Goal: Task Accomplishment & Management: Use online tool/utility

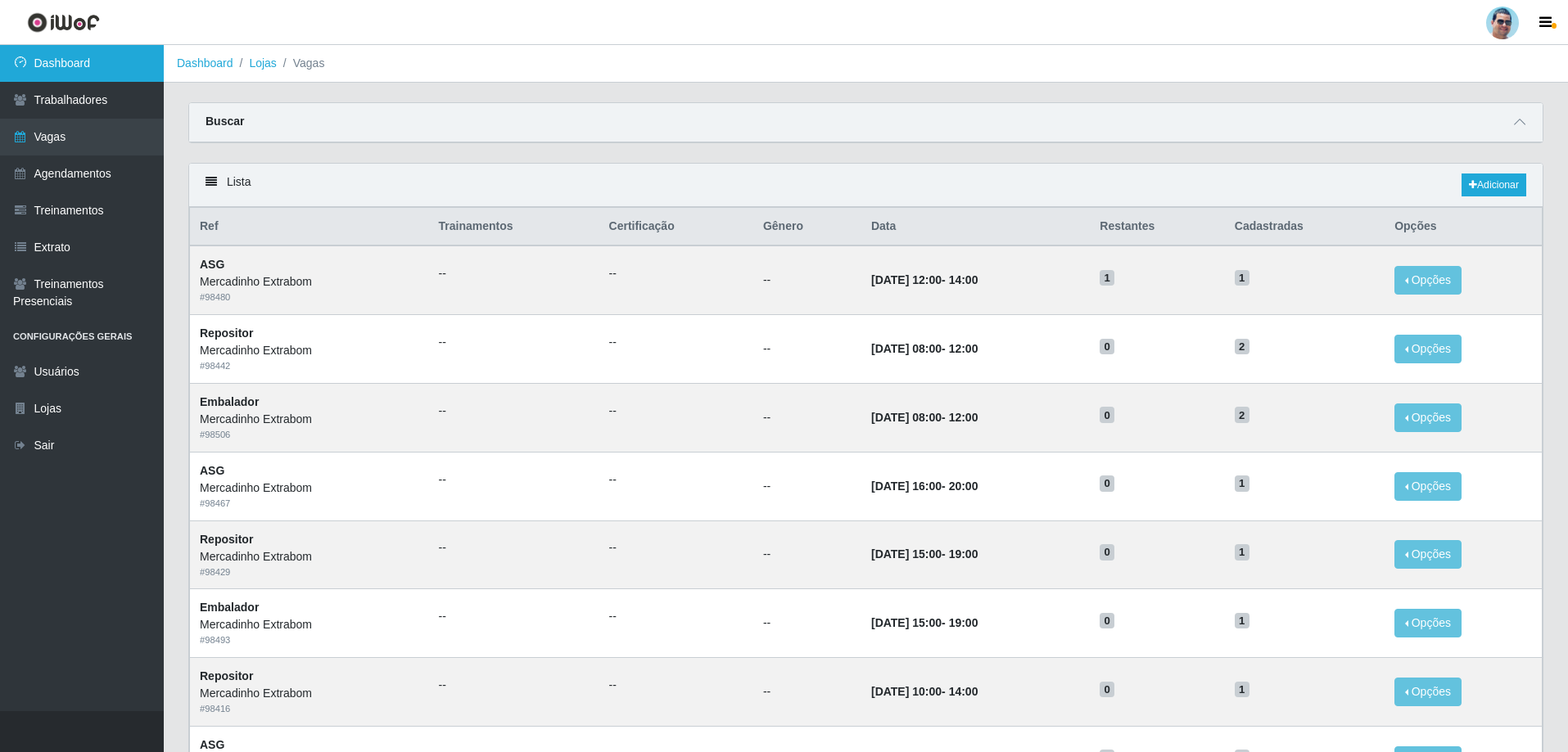
click at [58, 78] on link "Dashboard" at bounding box center [81, 64] width 163 height 37
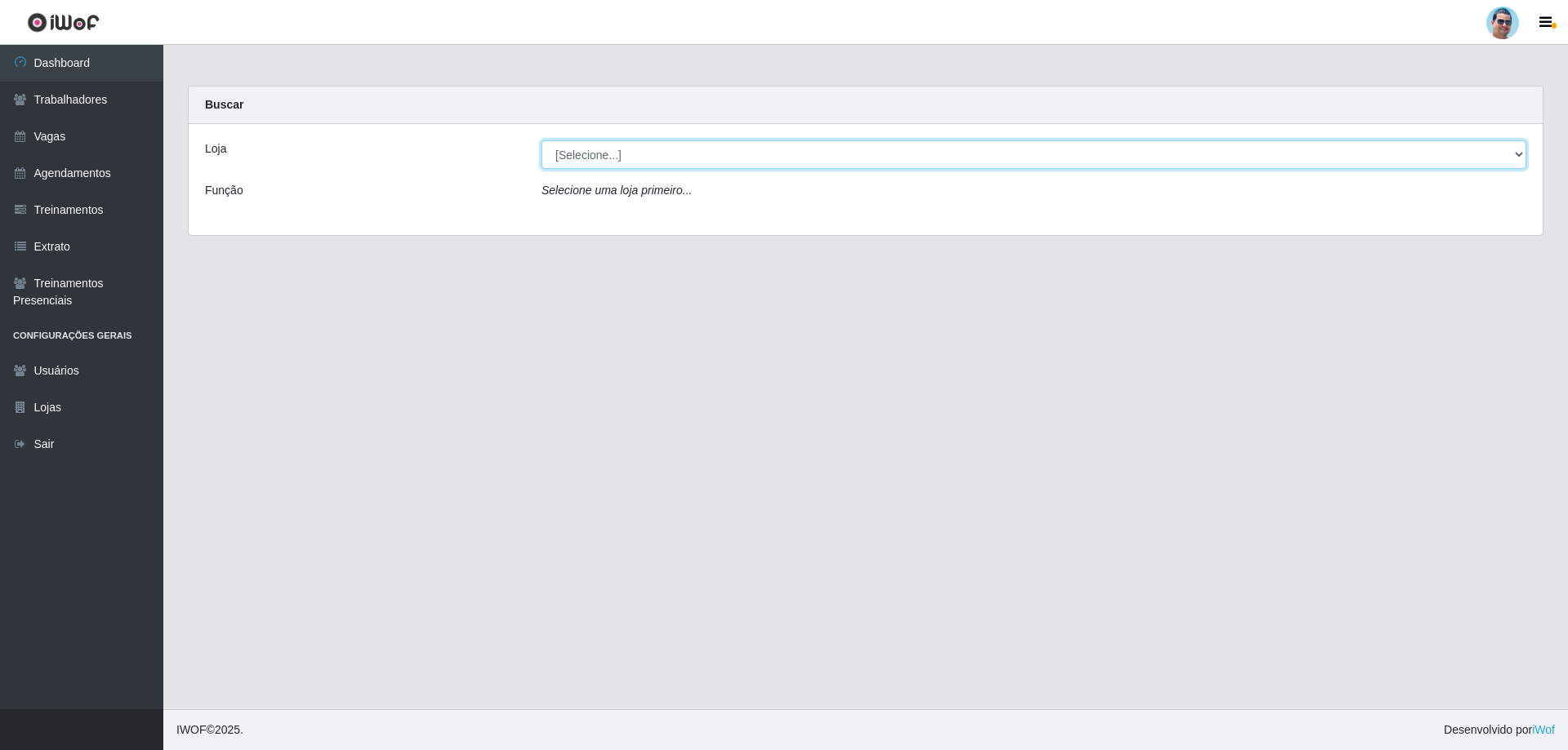
click at [1268, 155] on select "[Selecione...] Mercadinho Extrabom" at bounding box center [1033, 155] width 985 height 29
select select "175"
click at [541, 141] on select "[Selecione...] Mercadinho Extrabom" at bounding box center [1033, 155] width 985 height 29
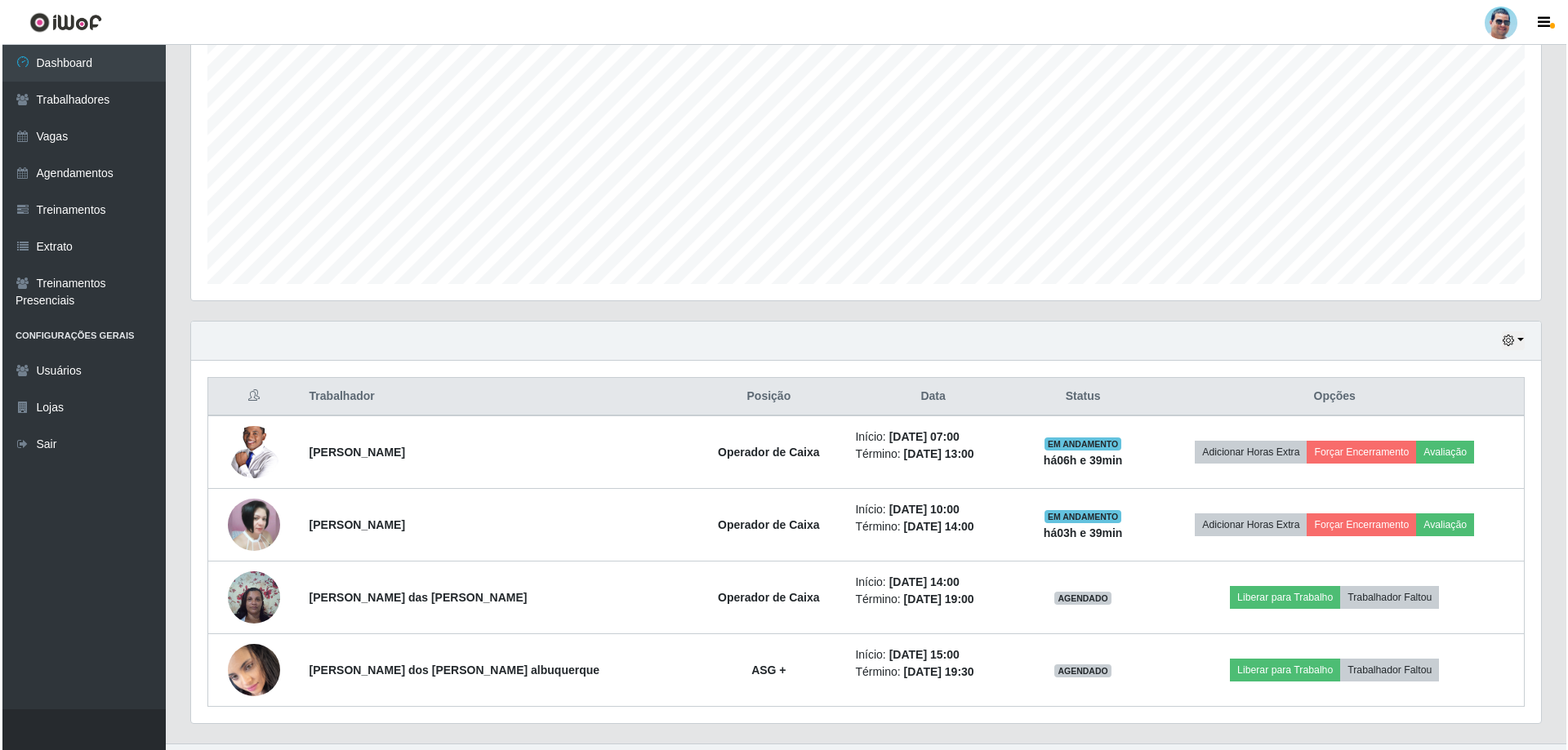
scroll to position [327, 0]
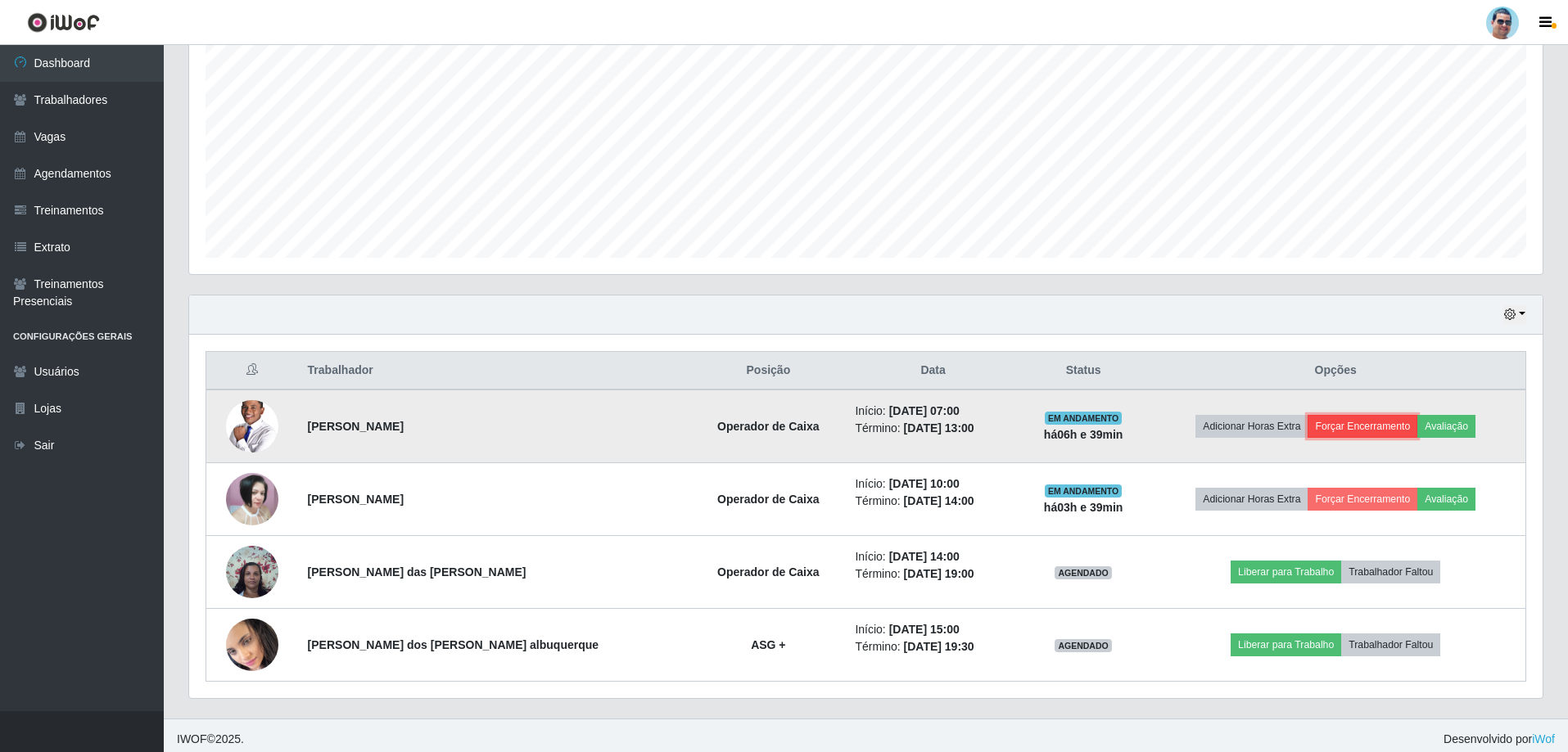
click at [1353, 421] on button "Forçar Encerramento" at bounding box center [1361, 426] width 109 height 23
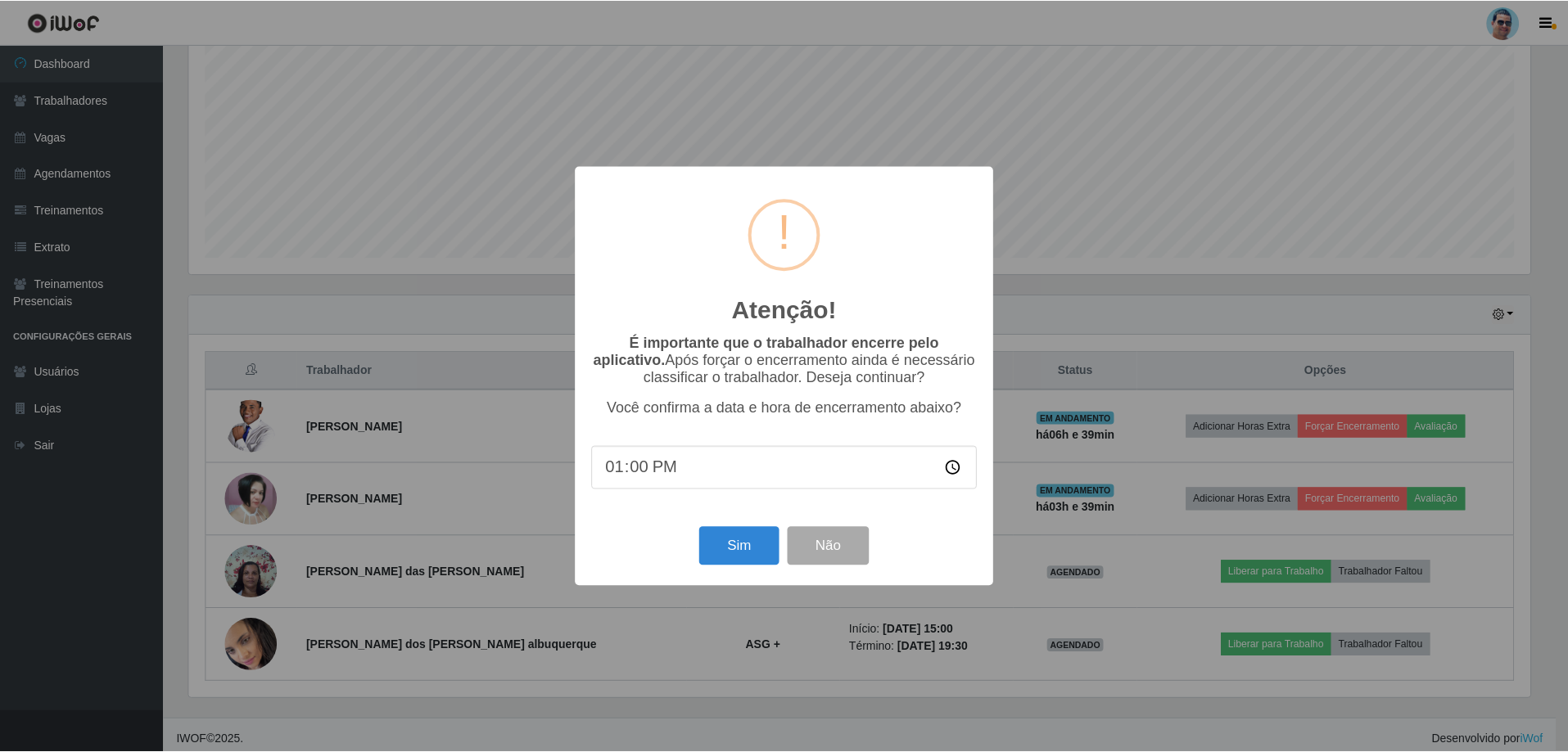
scroll to position [339, 1345]
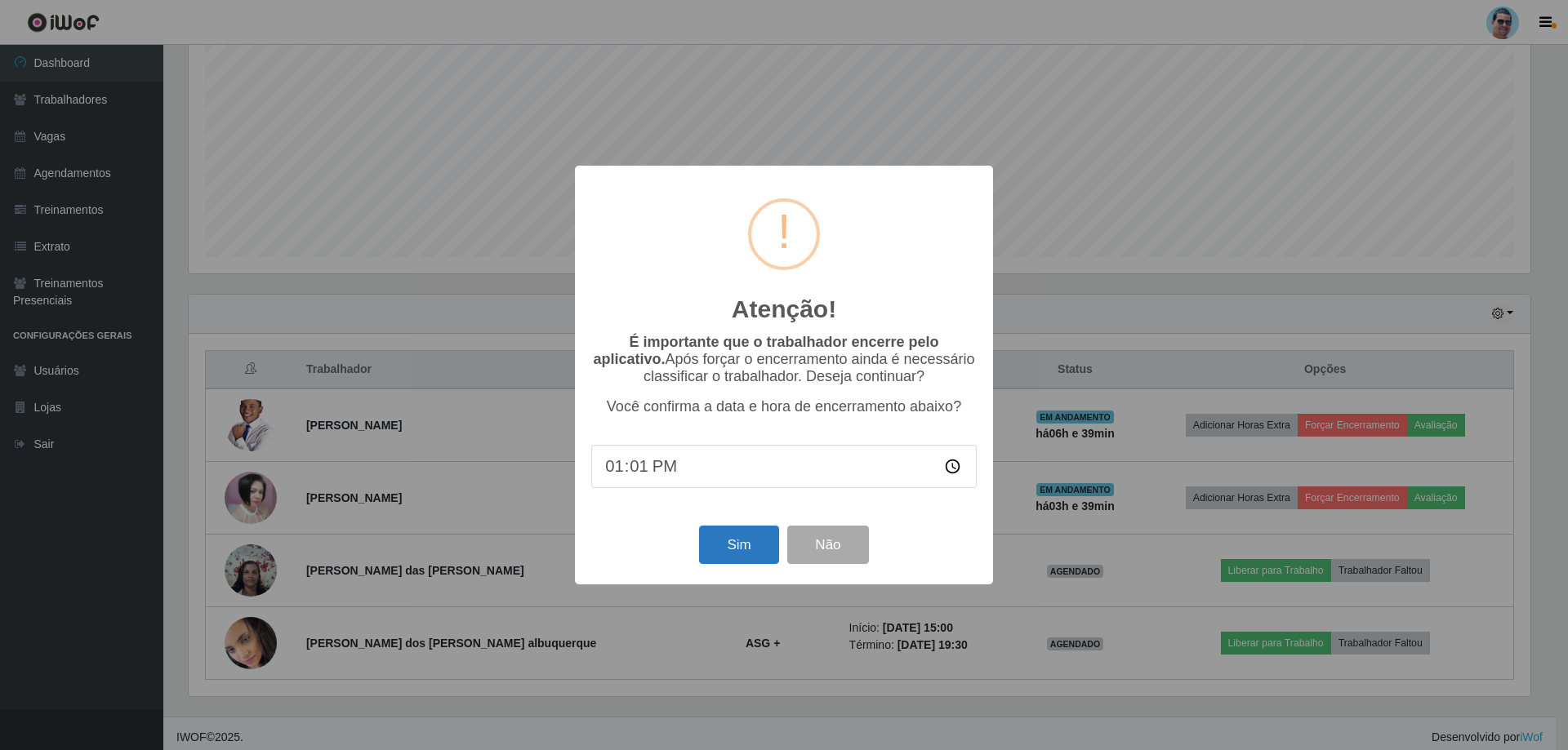
type input "13:10"
click at [724, 557] on button "Sim" at bounding box center [739, 545] width 79 height 39
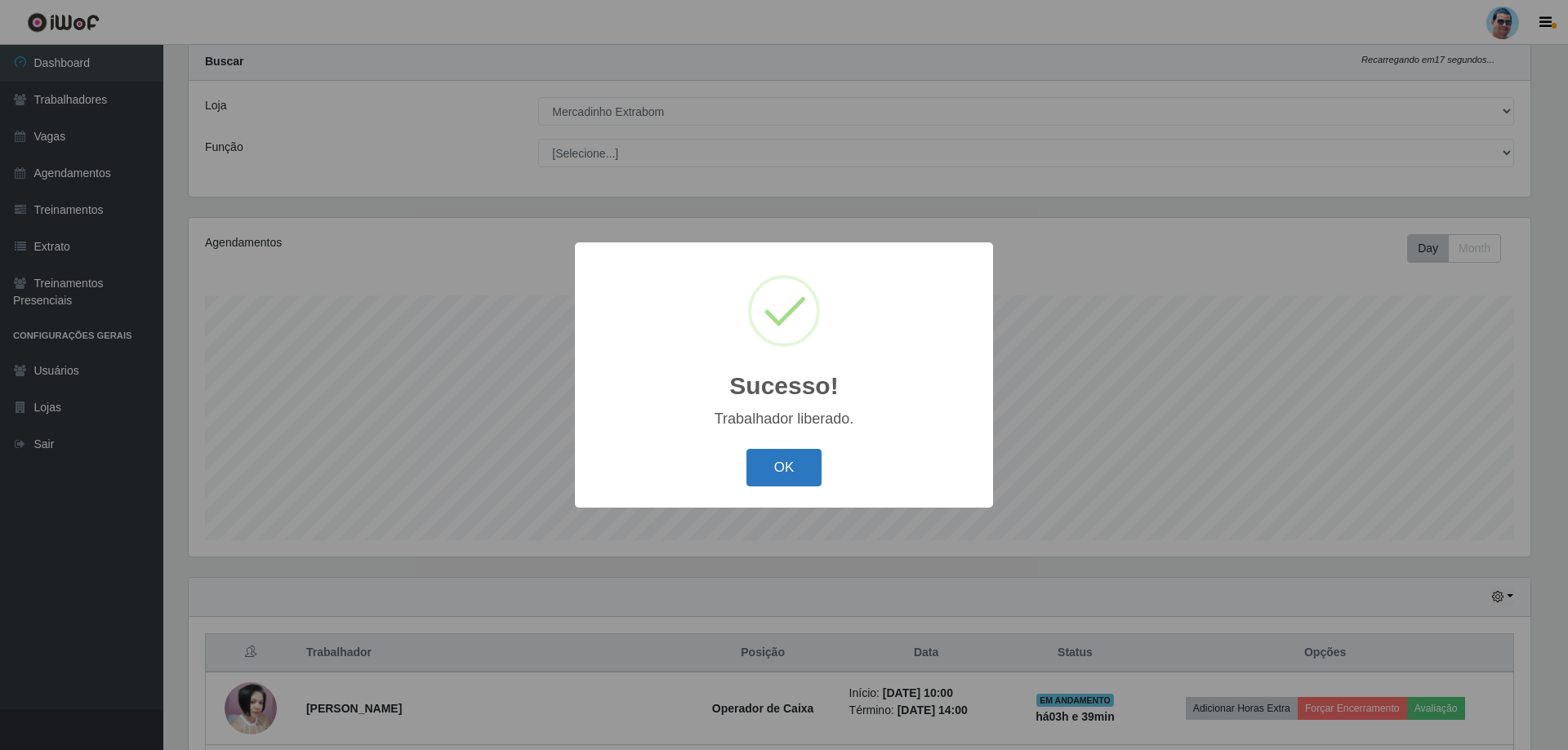
click at [818, 469] on button "OK" at bounding box center [784, 469] width 76 height 39
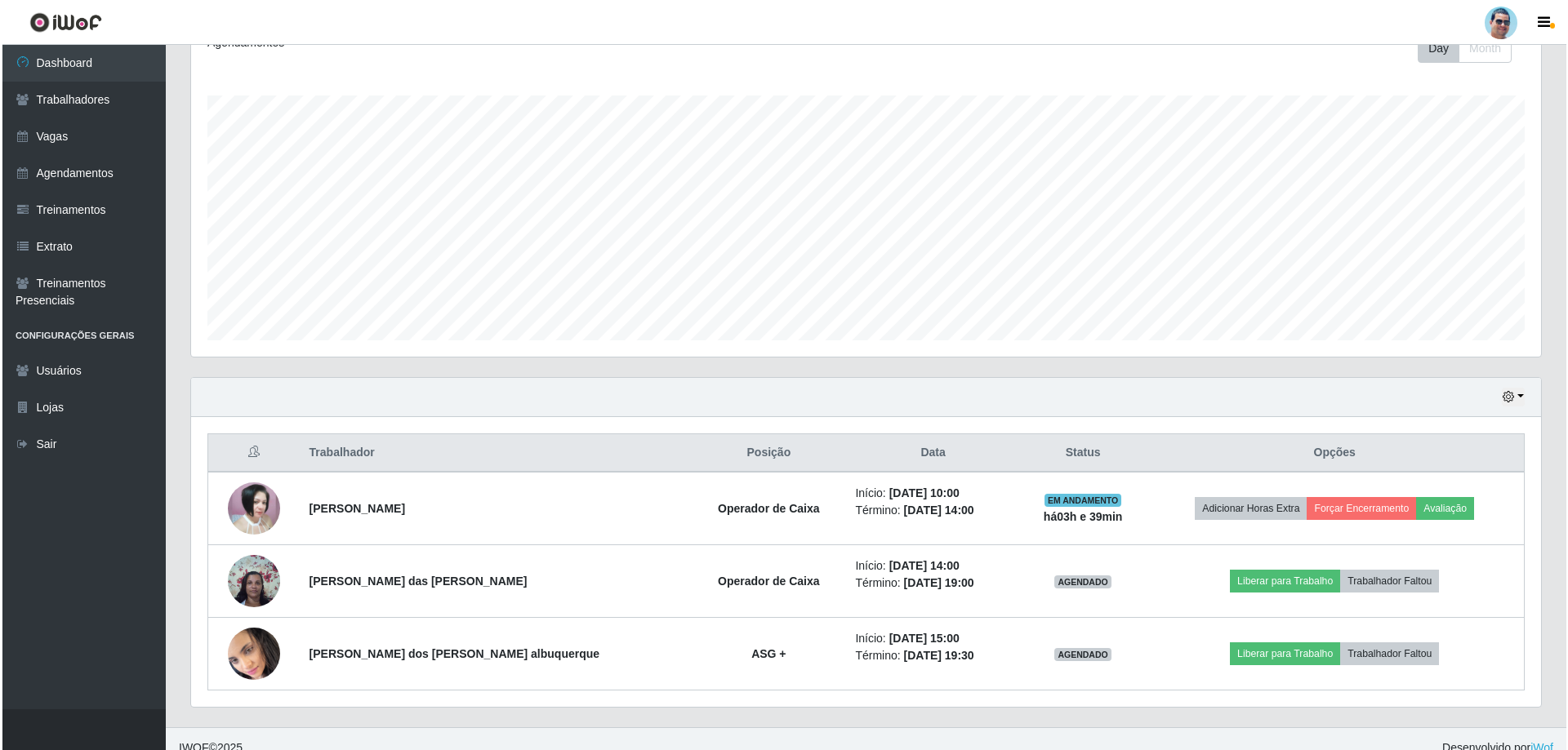
scroll to position [261, 0]
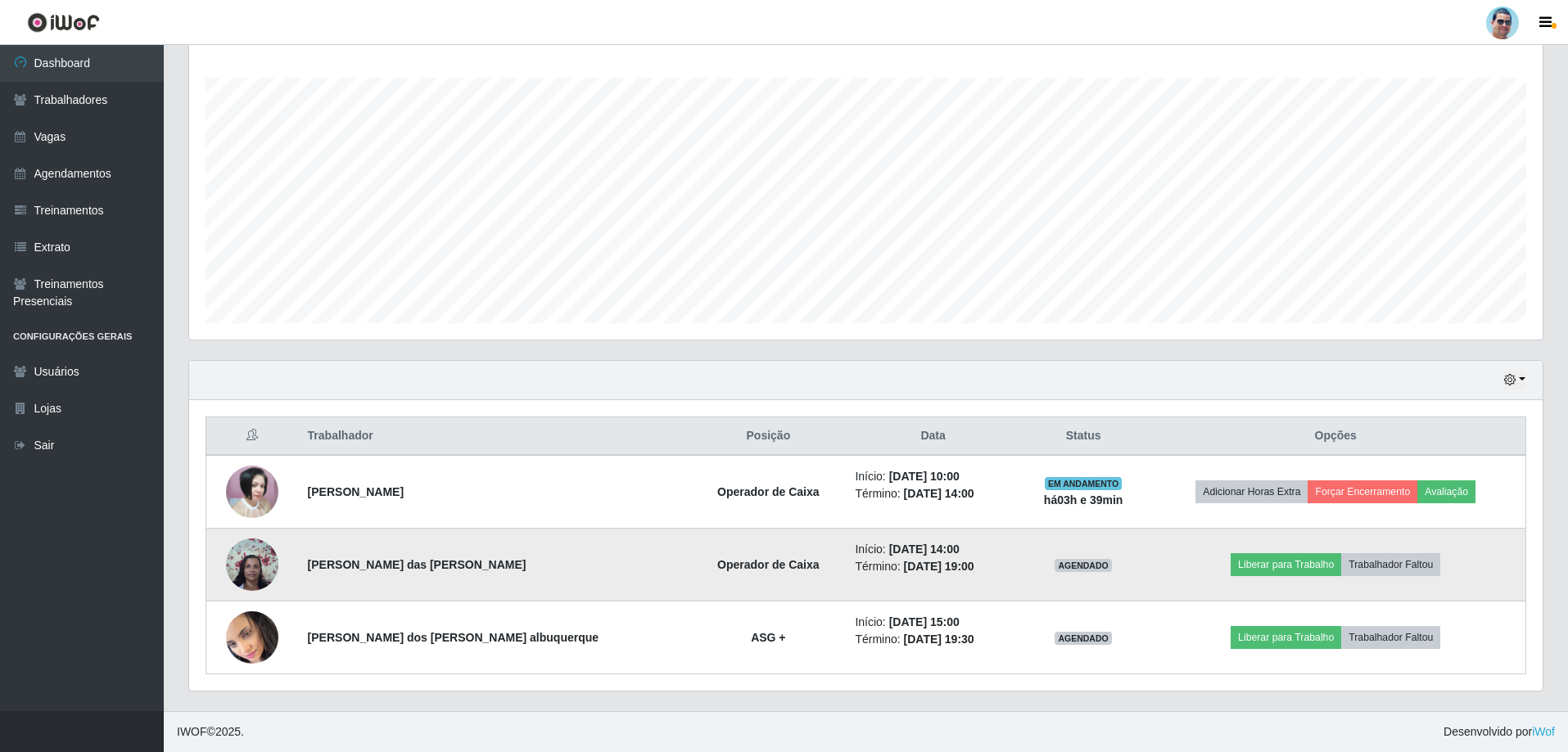
click at [254, 567] on img at bounding box center [252, 564] width 52 height 70
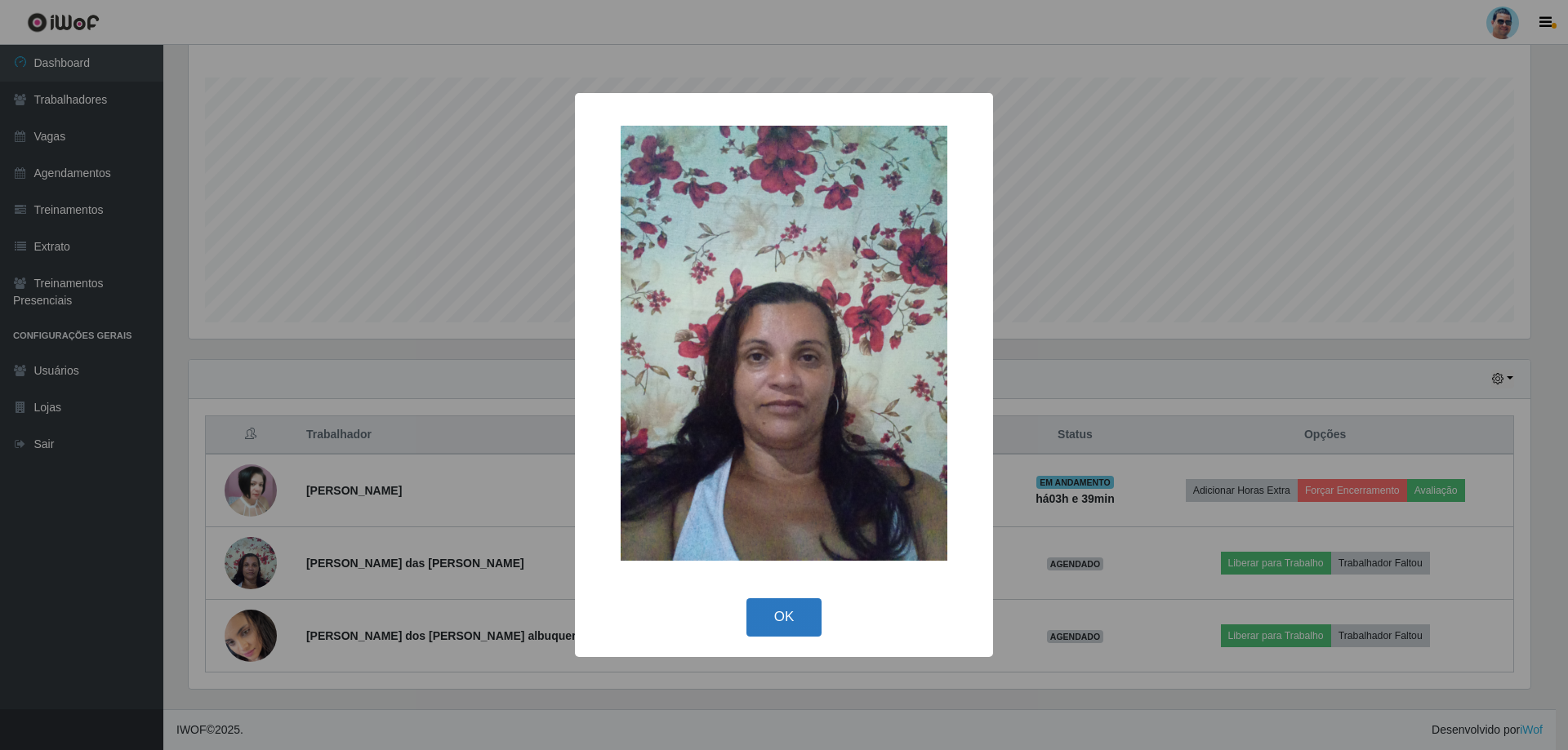
click at [788, 627] on button "OK" at bounding box center [784, 618] width 76 height 39
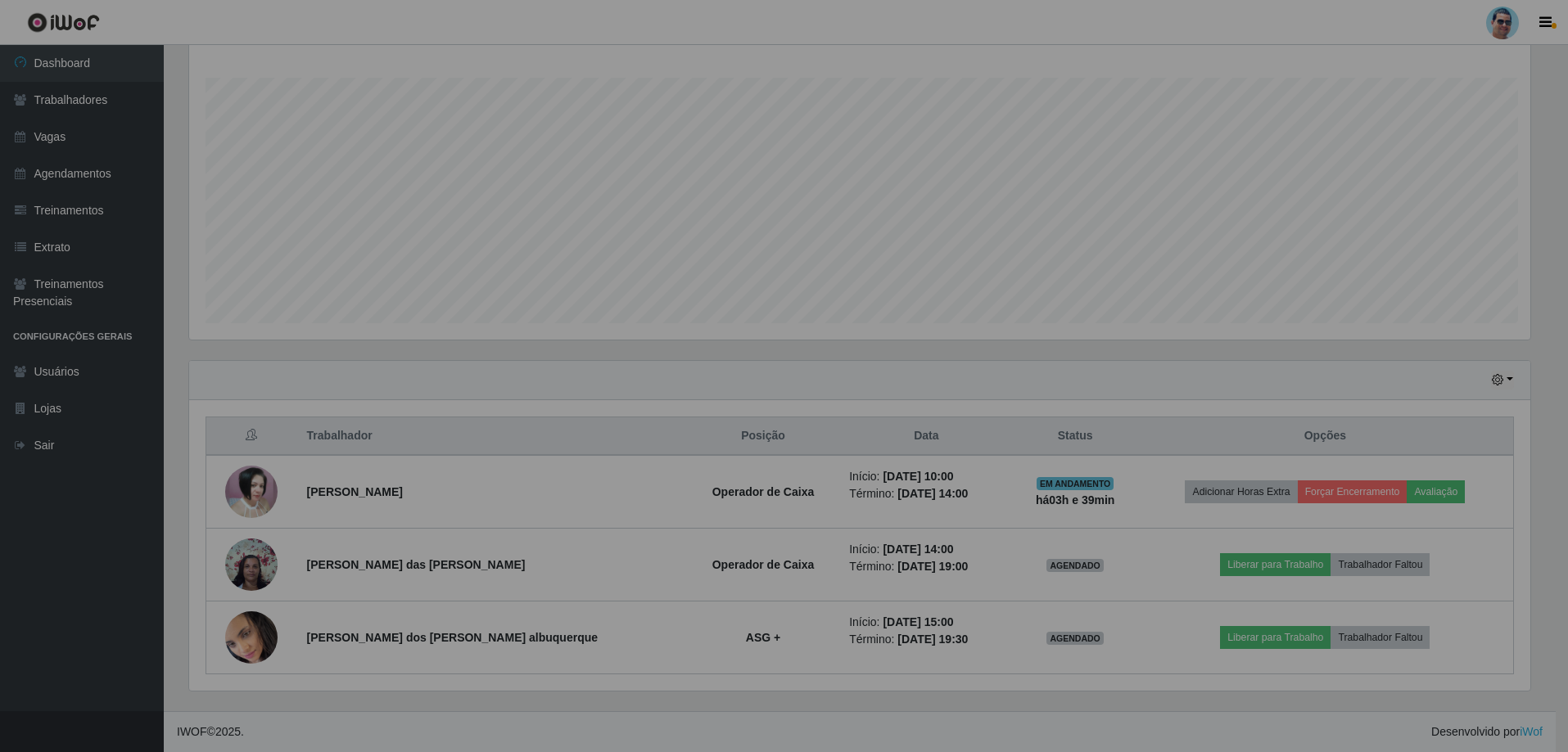
scroll to position [339, 1353]
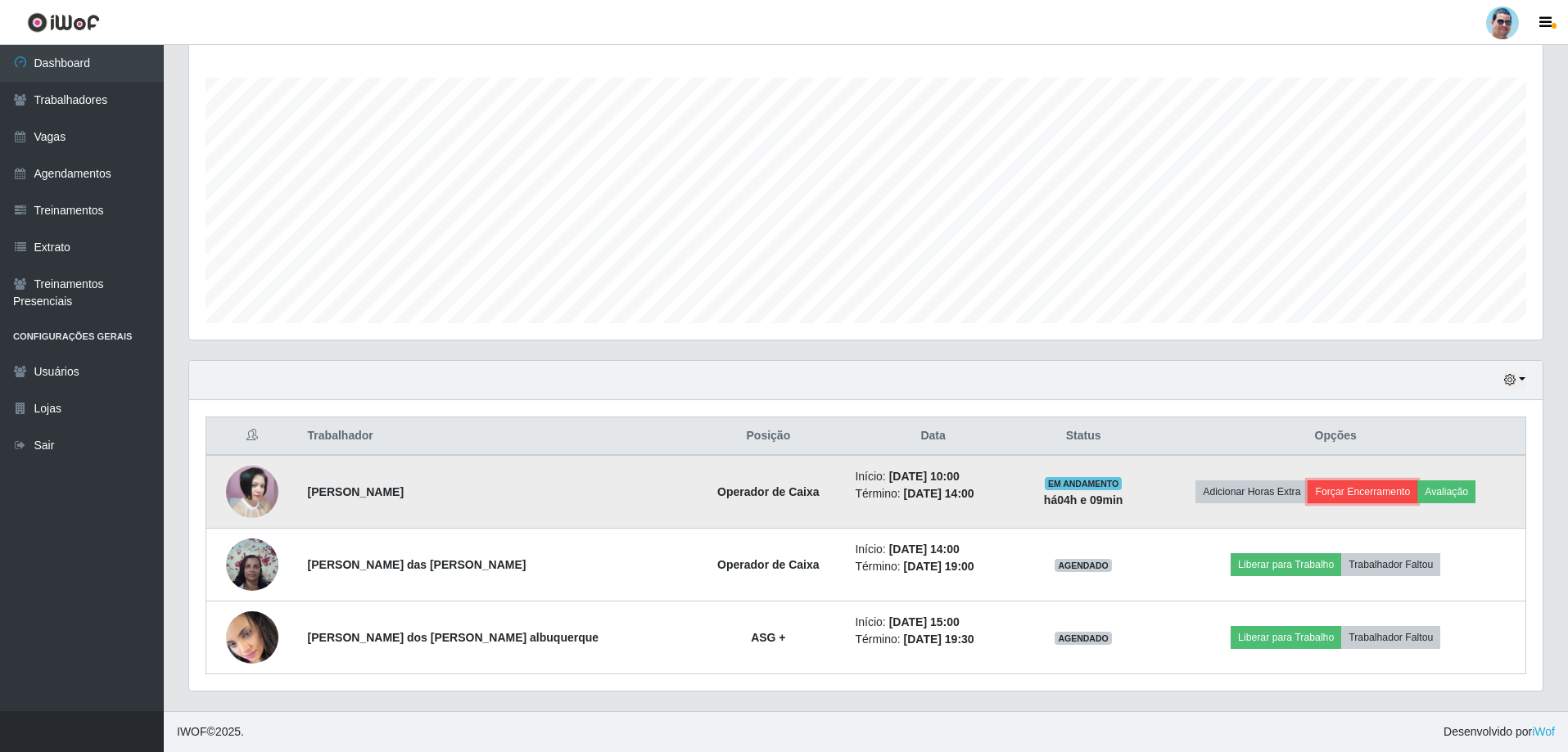
click at [1387, 491] on button "Forçar Encerramento" at bounding box center [1361, 492] width 109 height 23
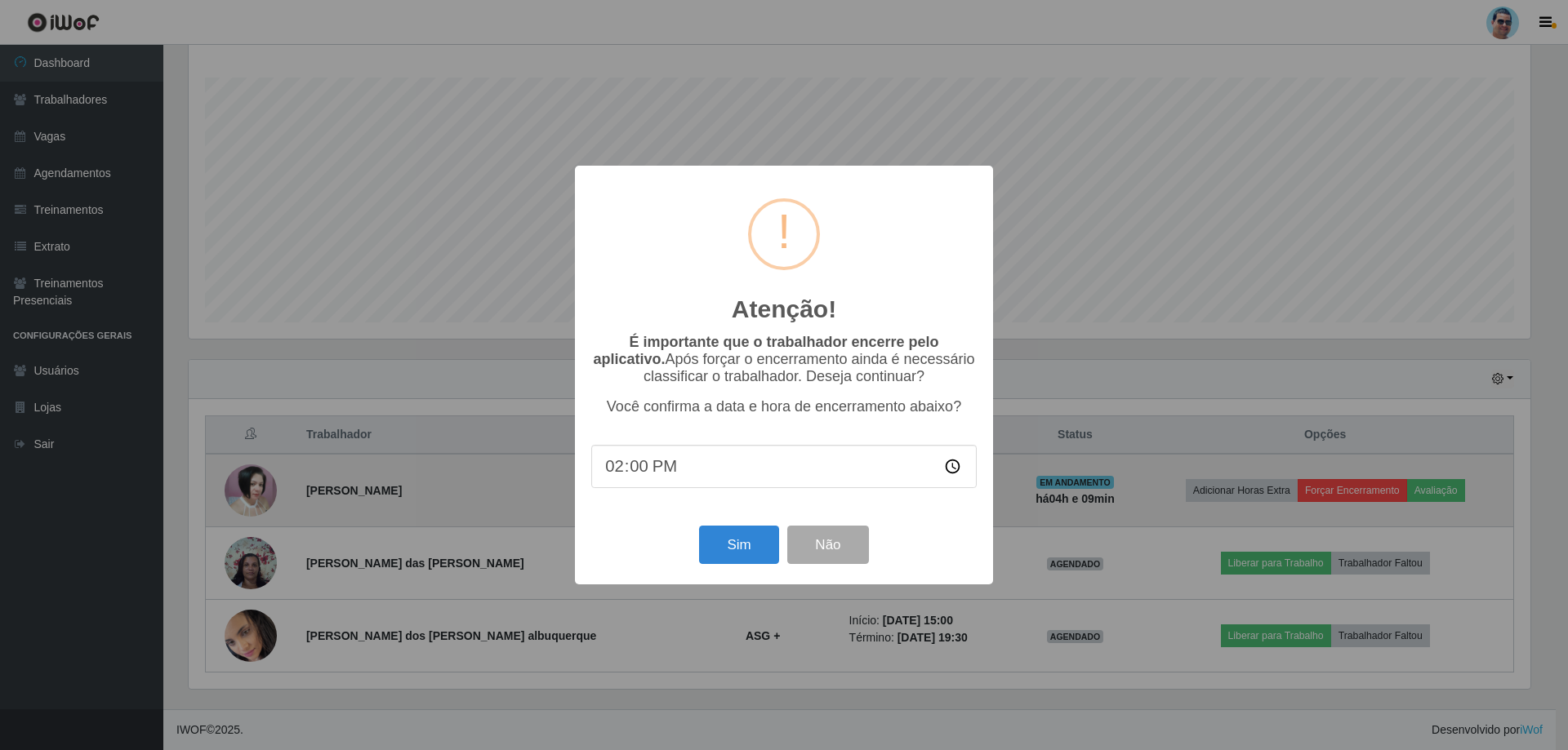
type input "14:09"
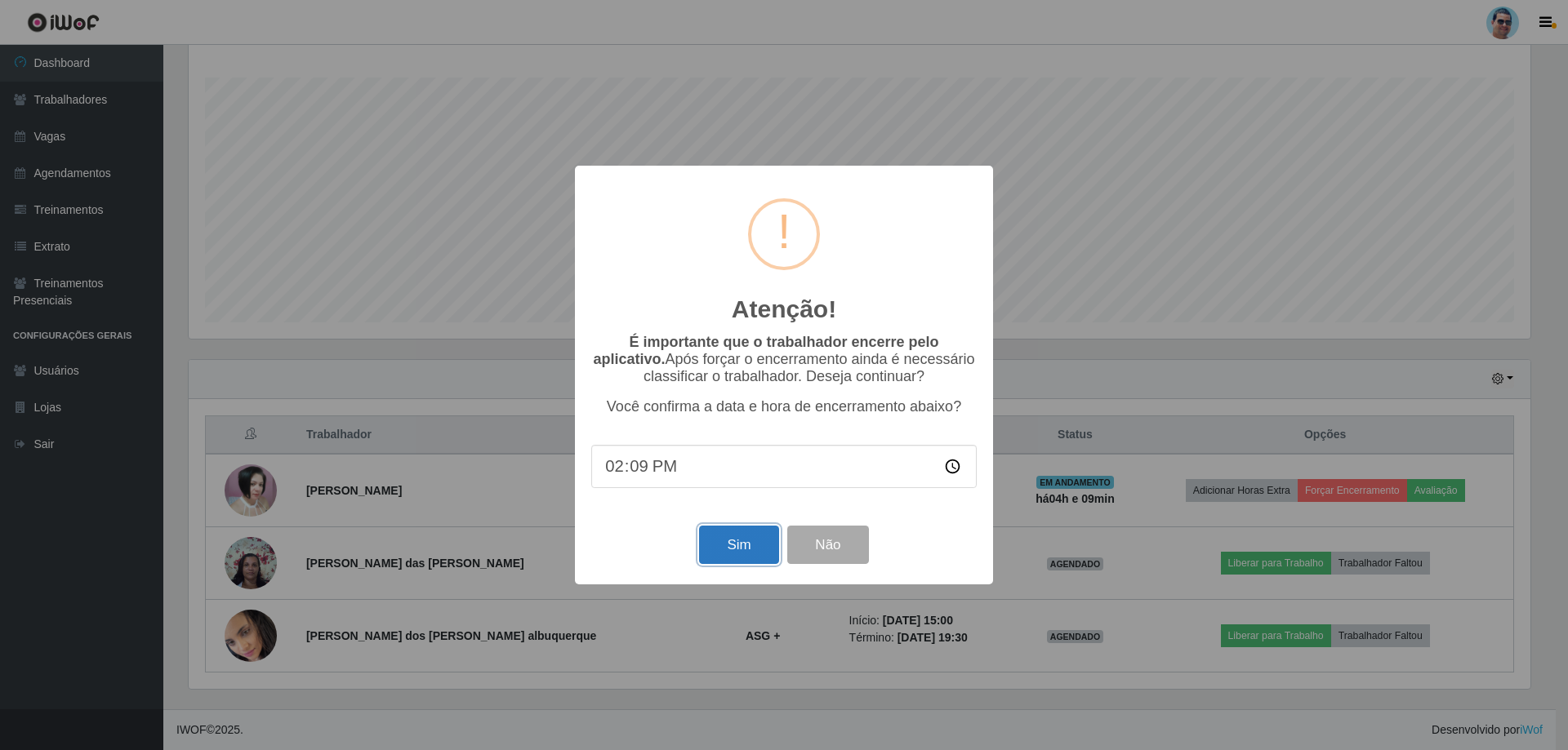
click at [754, 545] on button "Sim" at bounding box center [739, 545] width 79 height 39
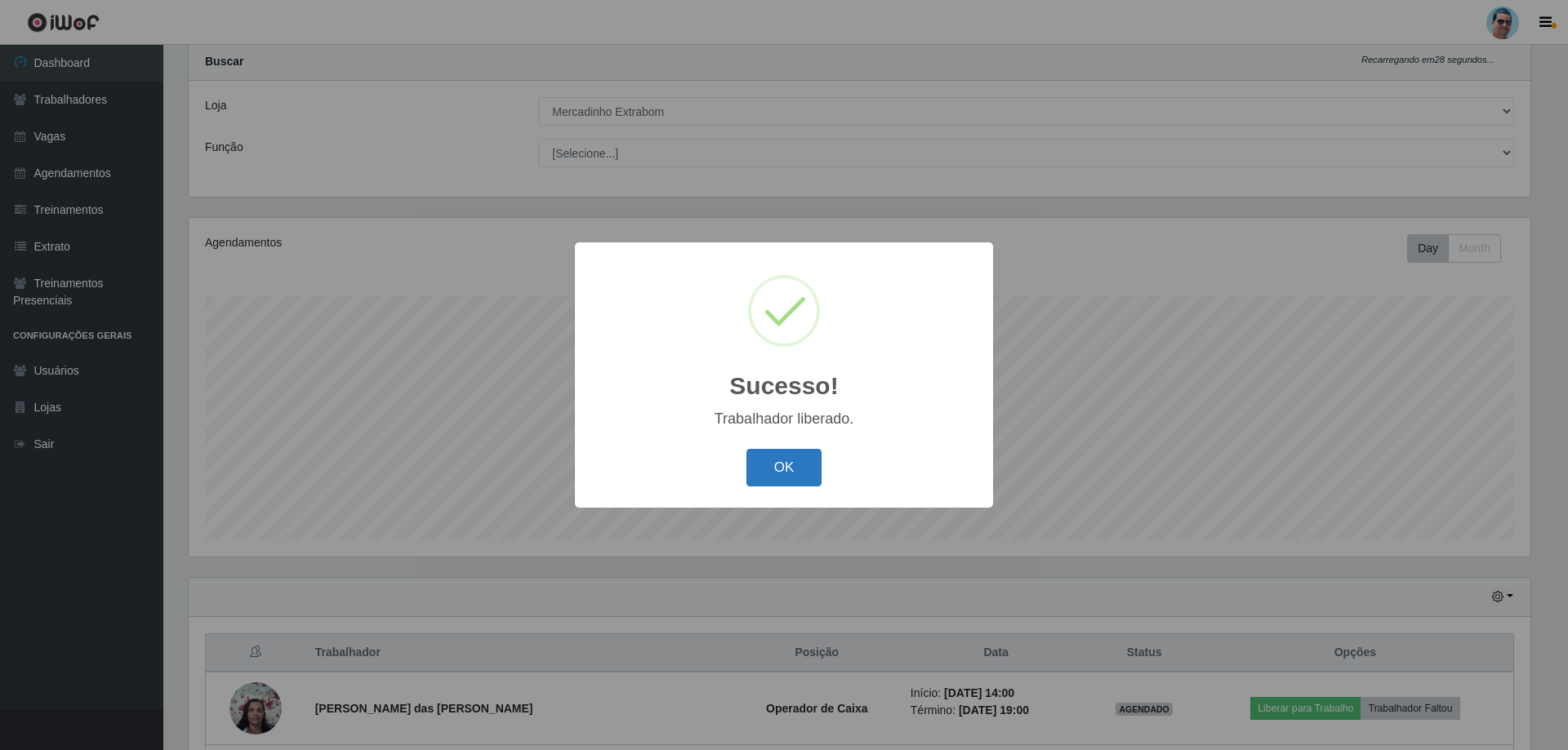
click at [773, 457] on button "OK" at bounding box center [784, 469] width 76 height 39
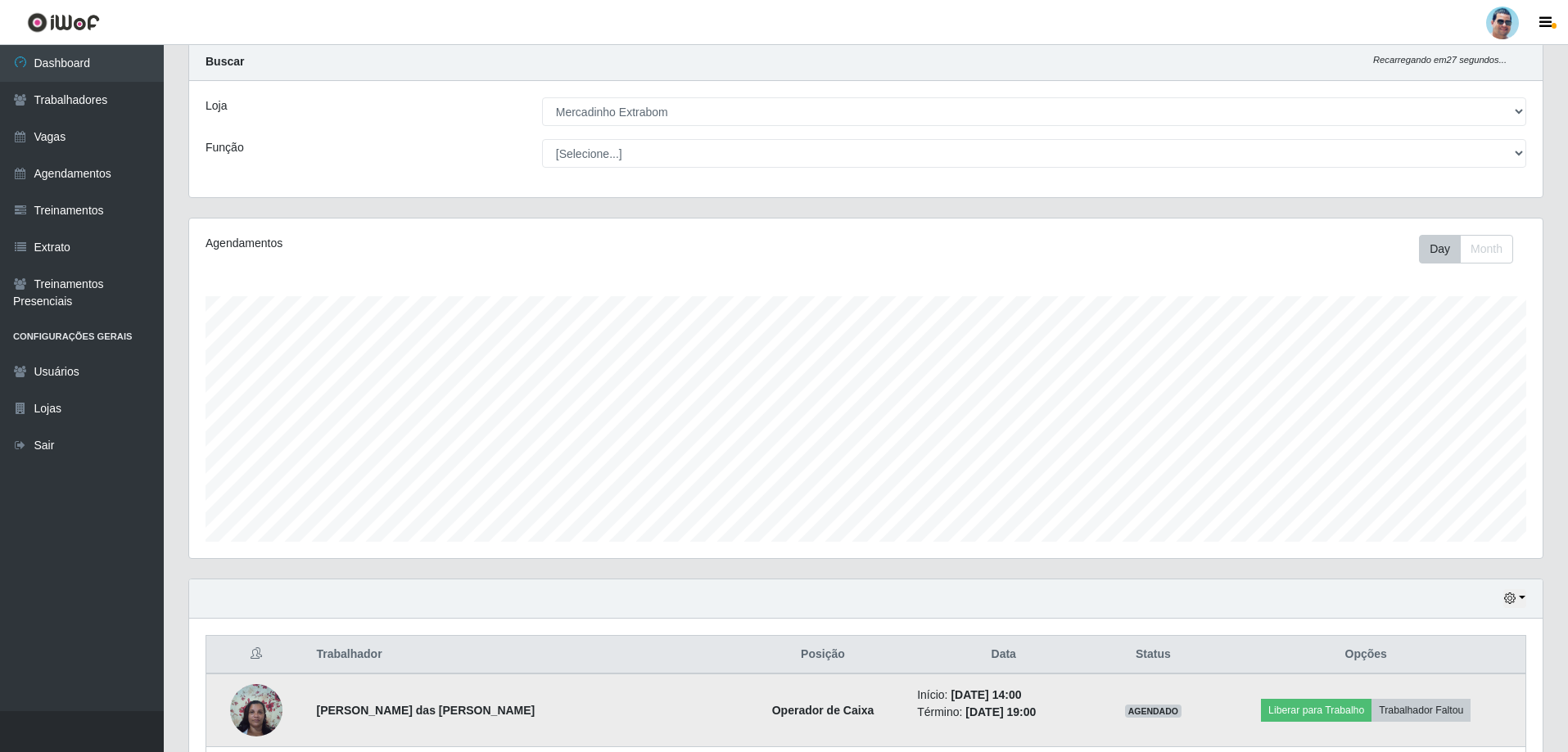
scroll to position [189, 0]
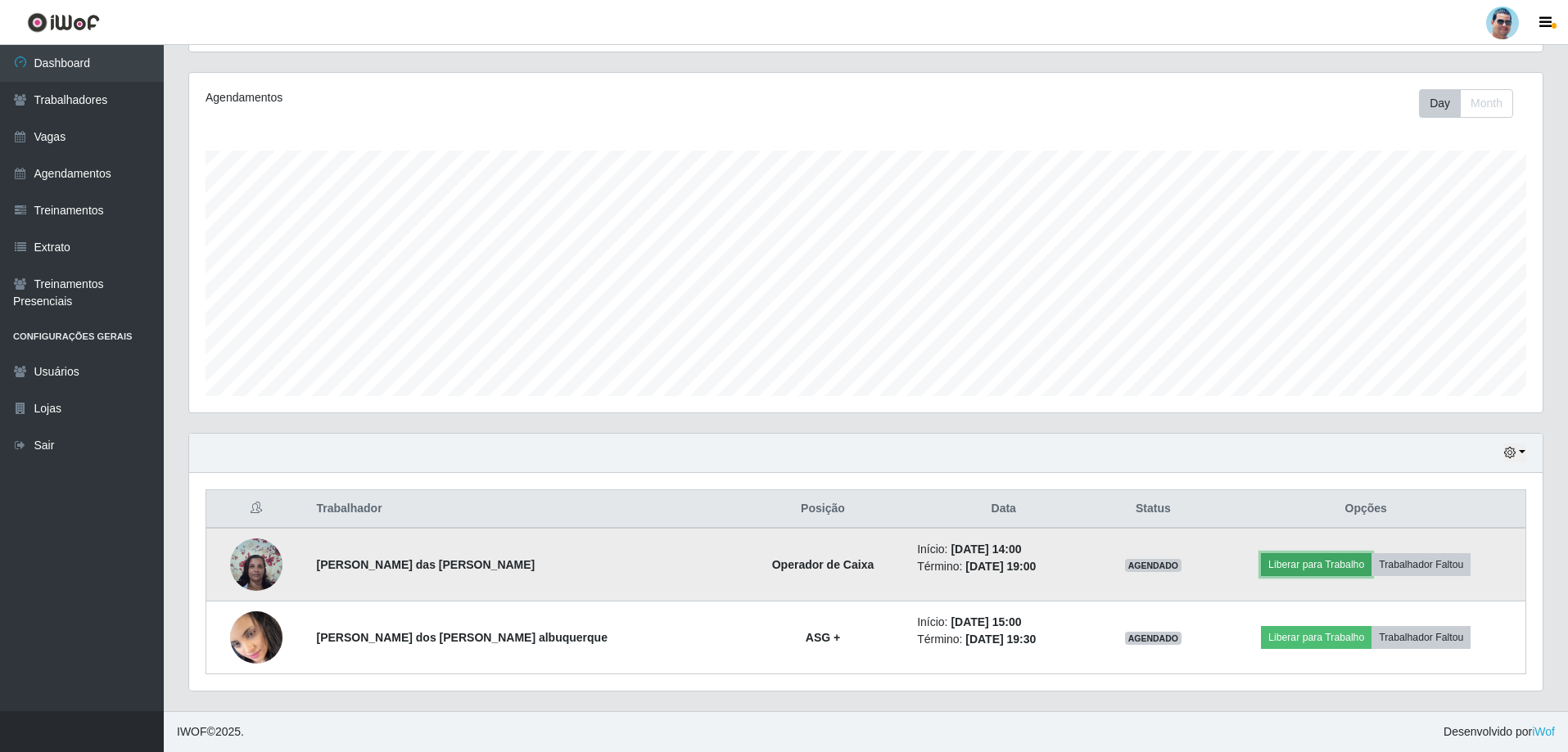
click at [1289, 570] on button "Liberar para Trabalho" at bounding box center [1316, 564] width 110 height 23
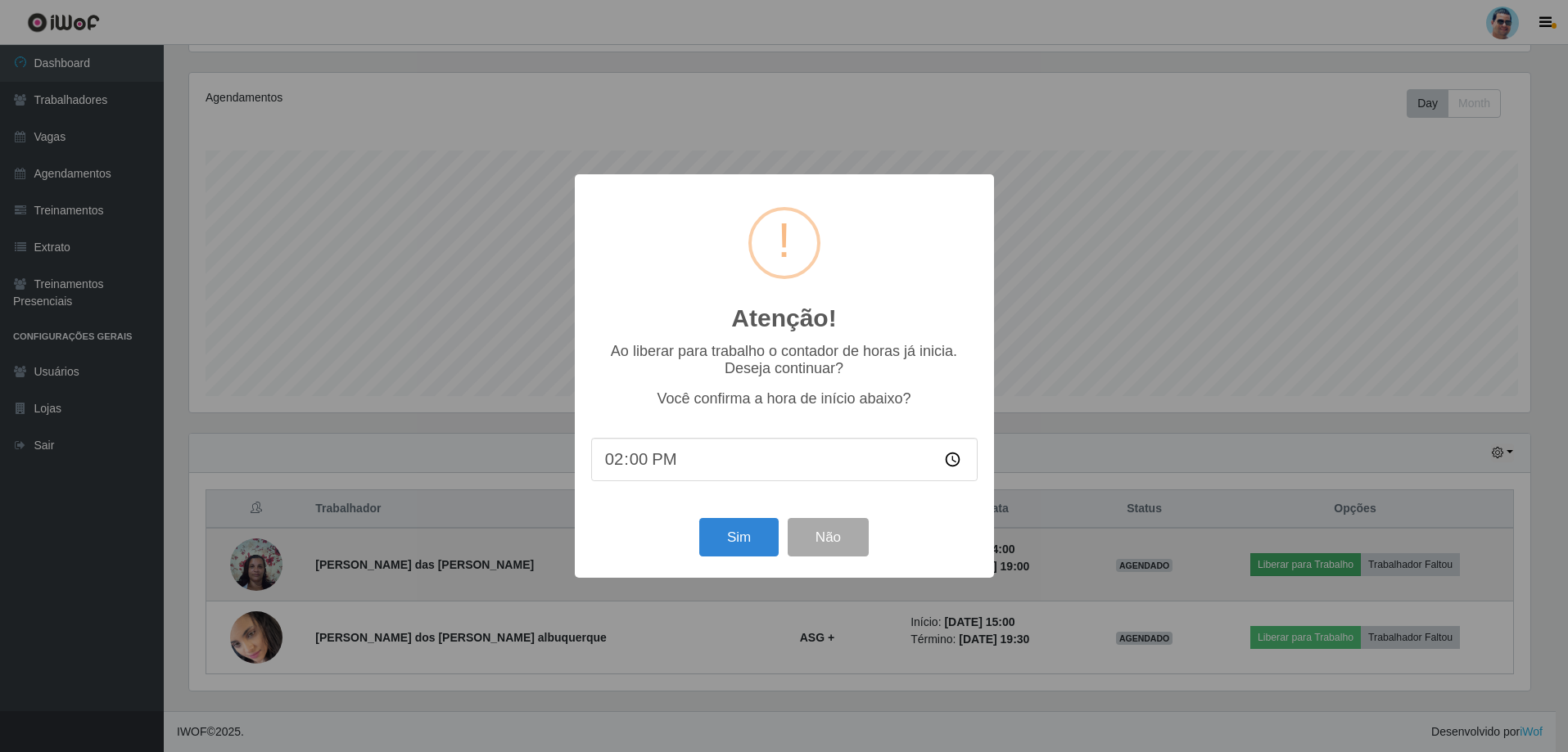
scroll to position [339, 1345]
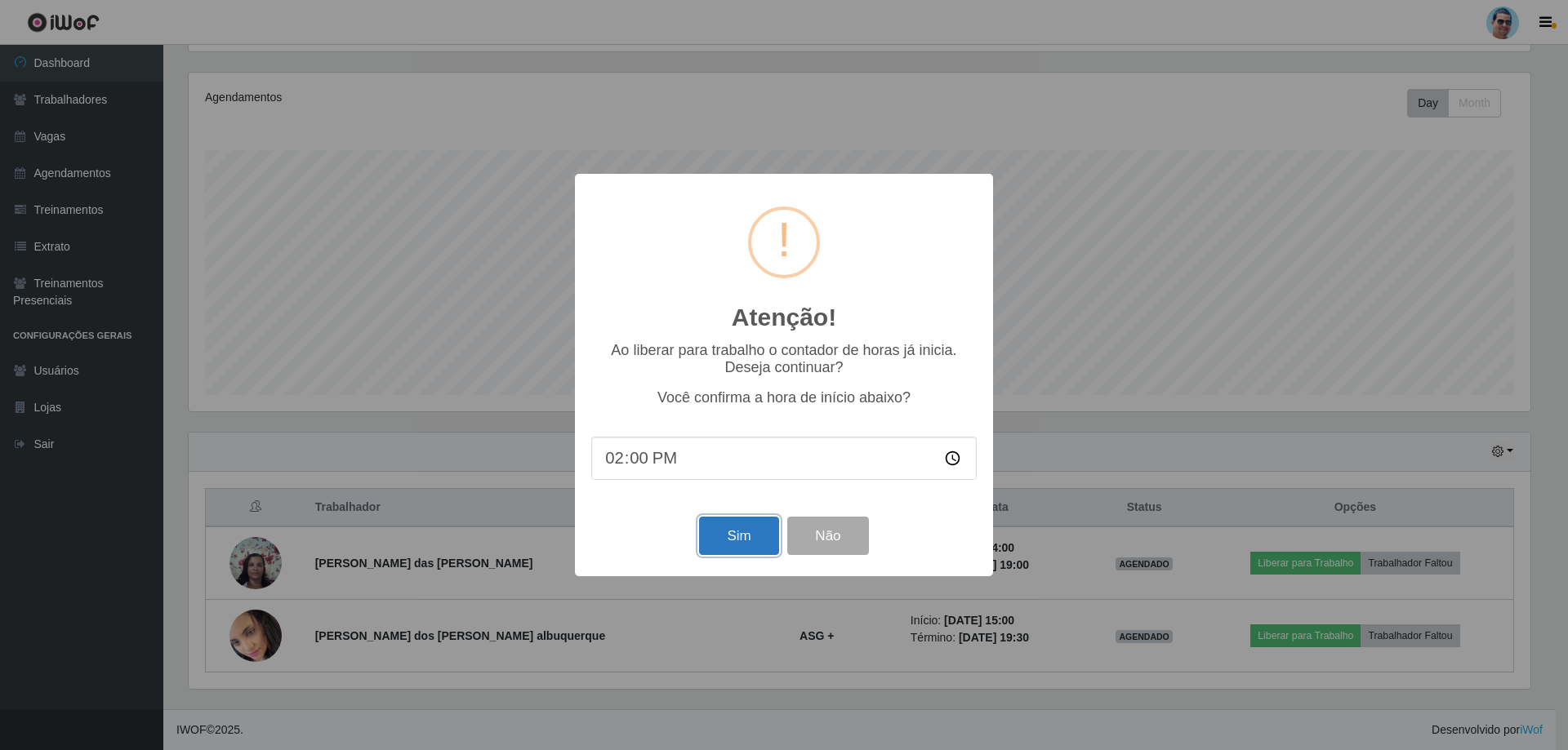
click at [727, 532] on button "Sim" at bounding box center [739, 536] width 79 height 39
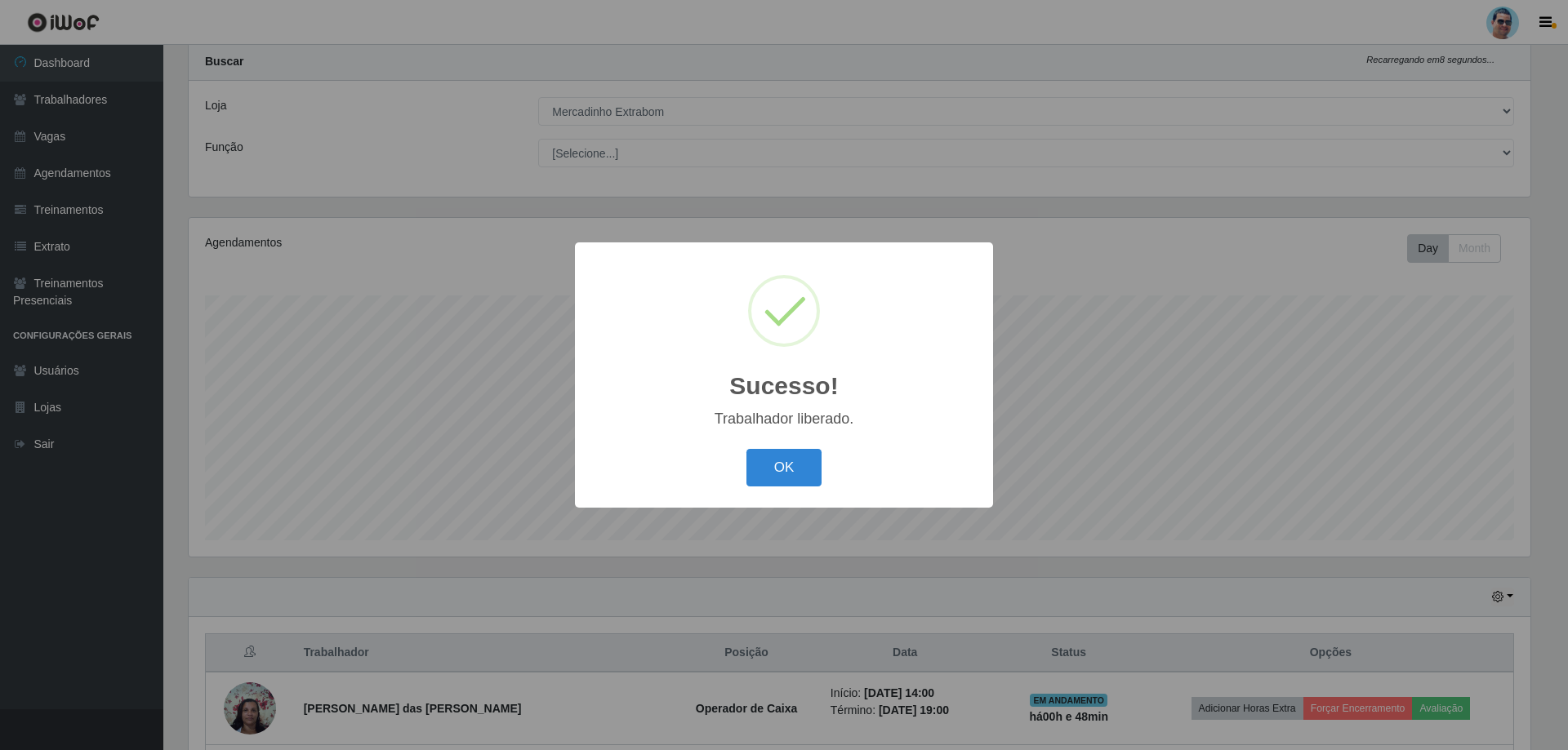
click at [746, 449] on button "OK" at bounding box center [784, 469] width 76 height 39
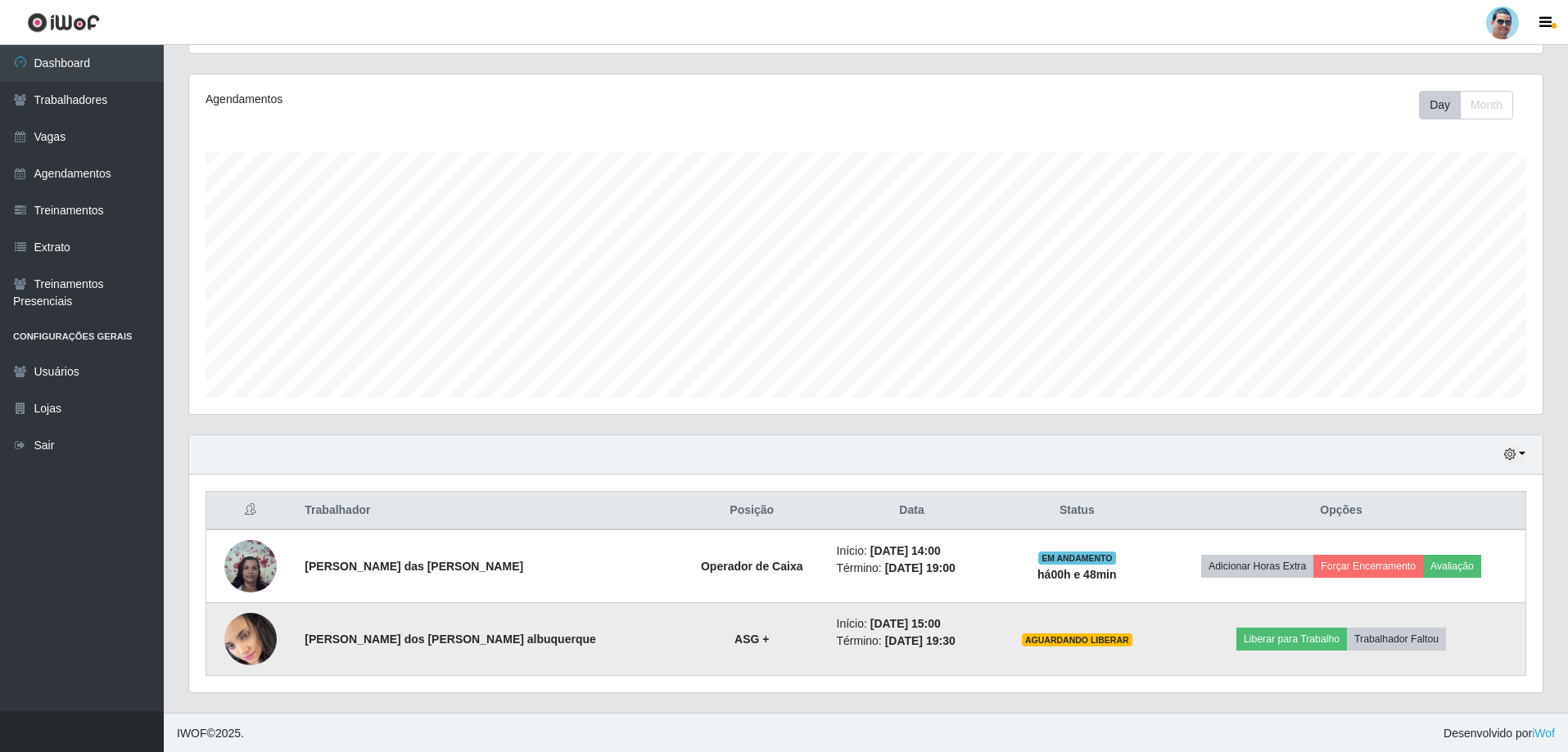
scroll to position [189, 0]
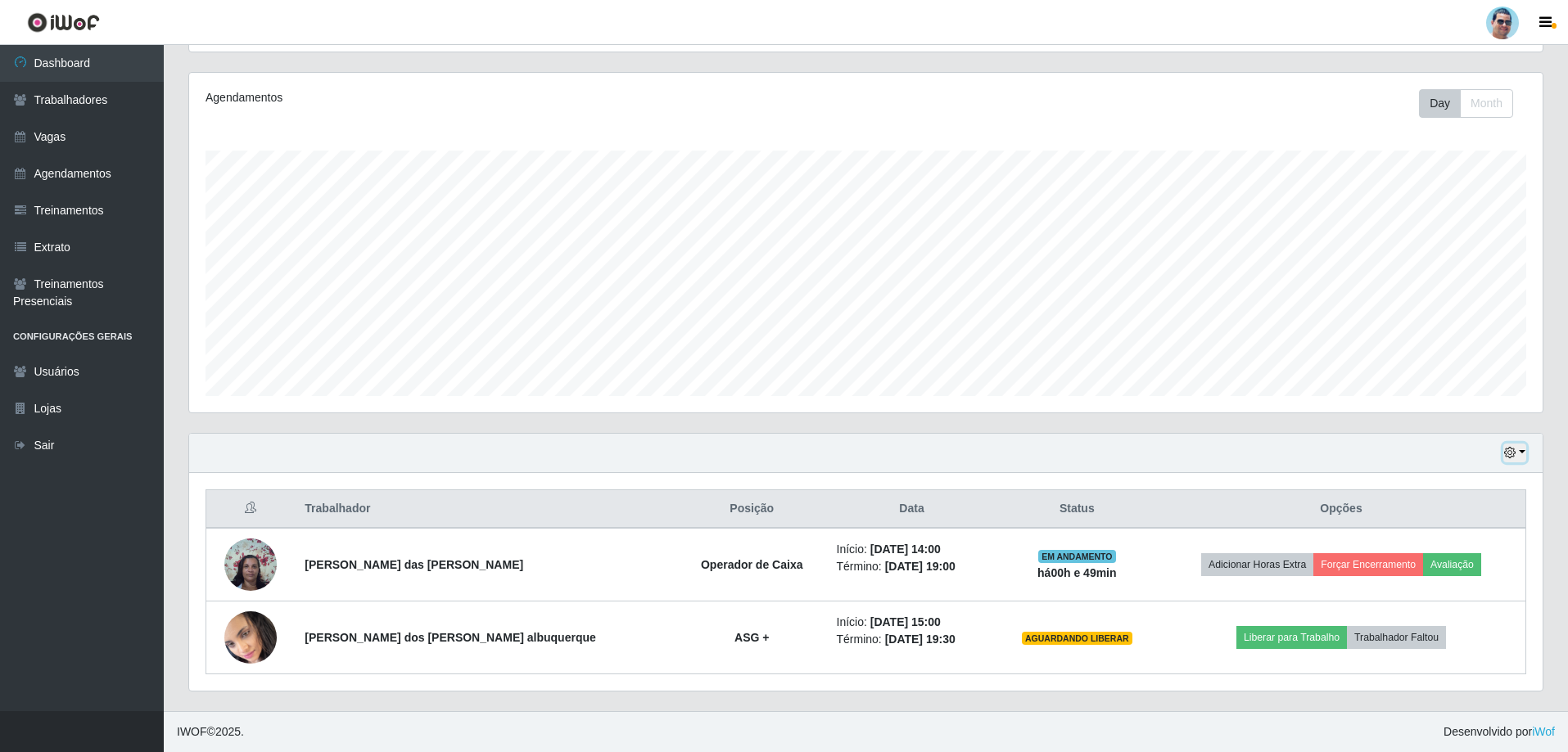
click at [1512, 448] on icon "button" at bounding box center [1510, 452] width 12 height 12
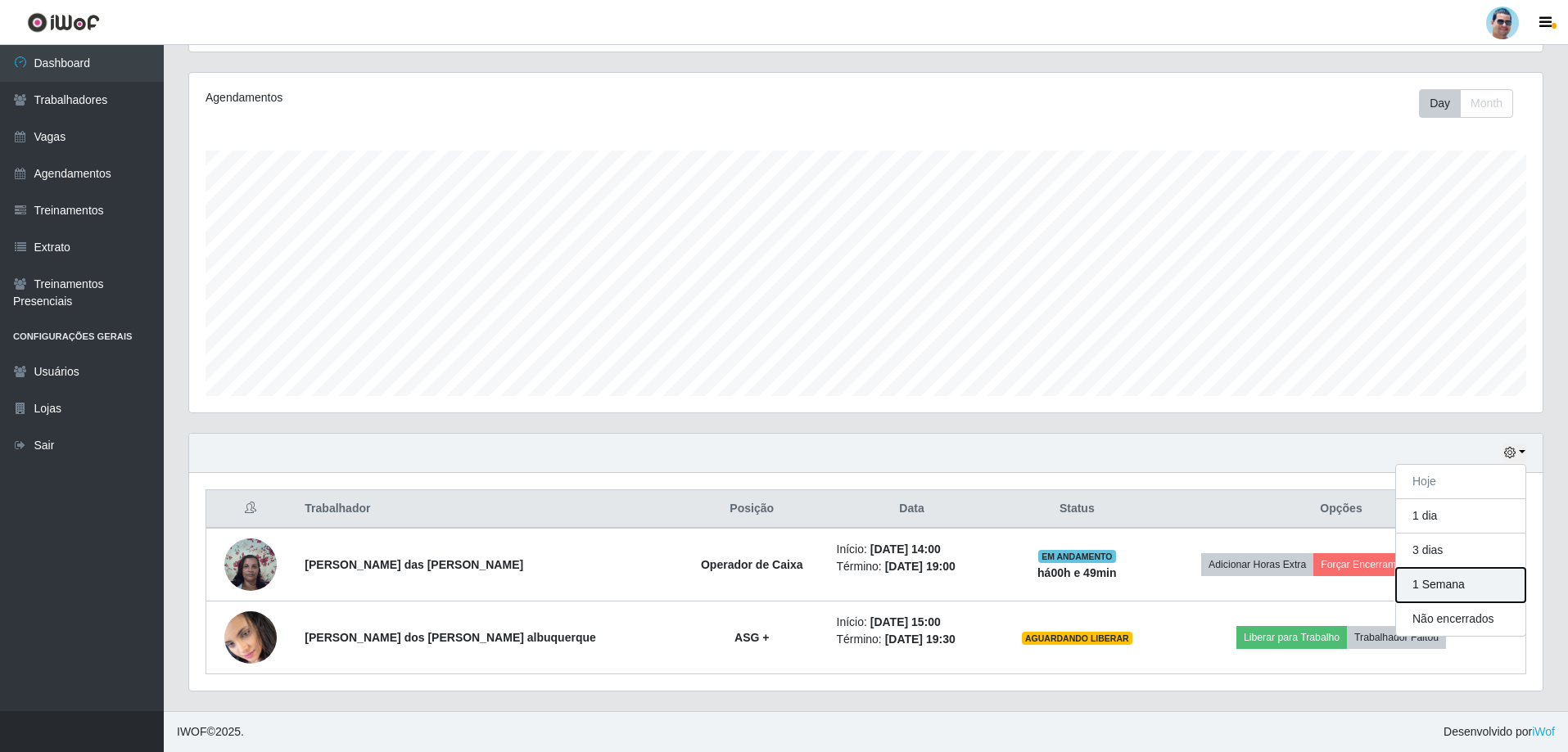
click at [1435, 578] on button "1 Semana" at bounding box center [1461, 586] width 130 height 35
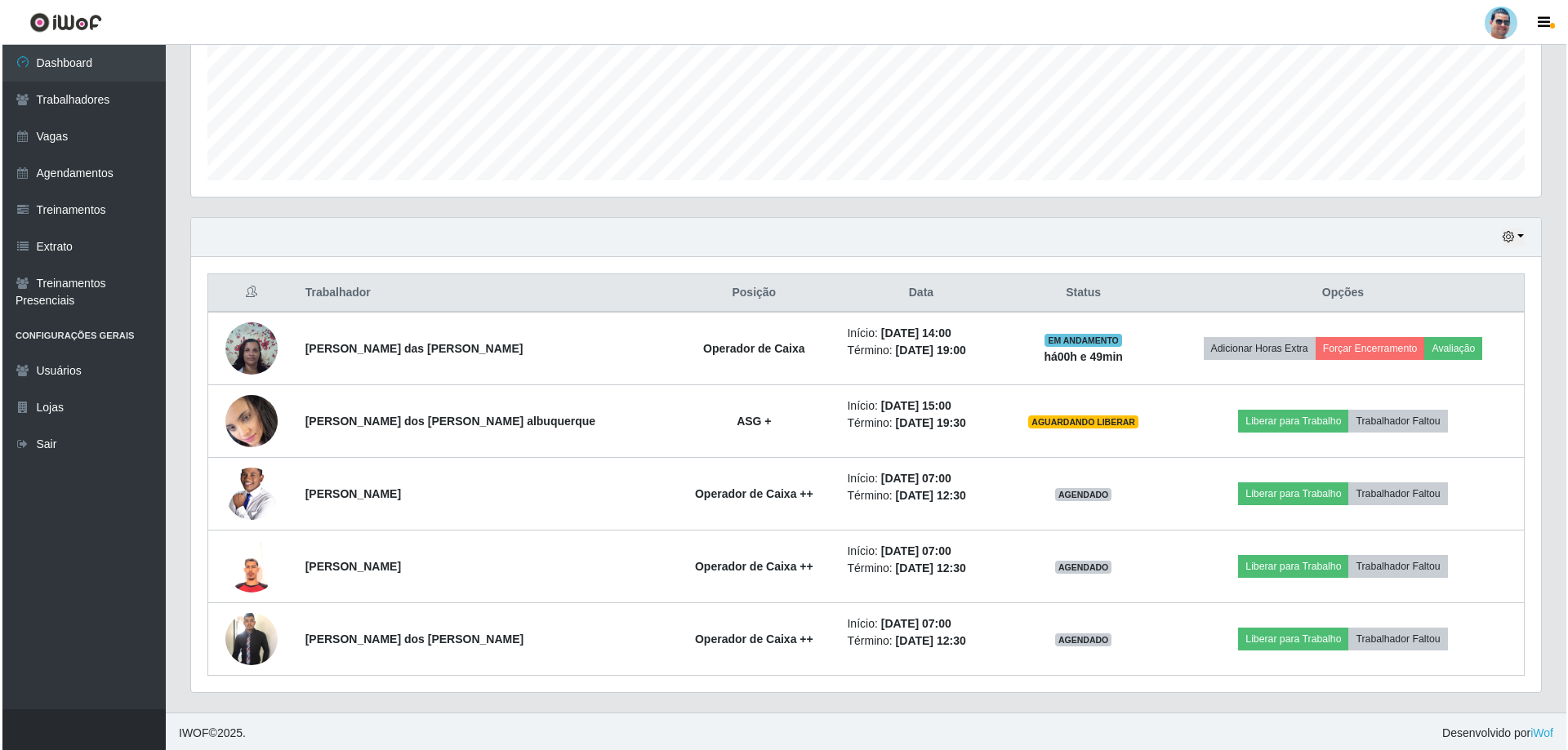
scroll to position [407, 0]
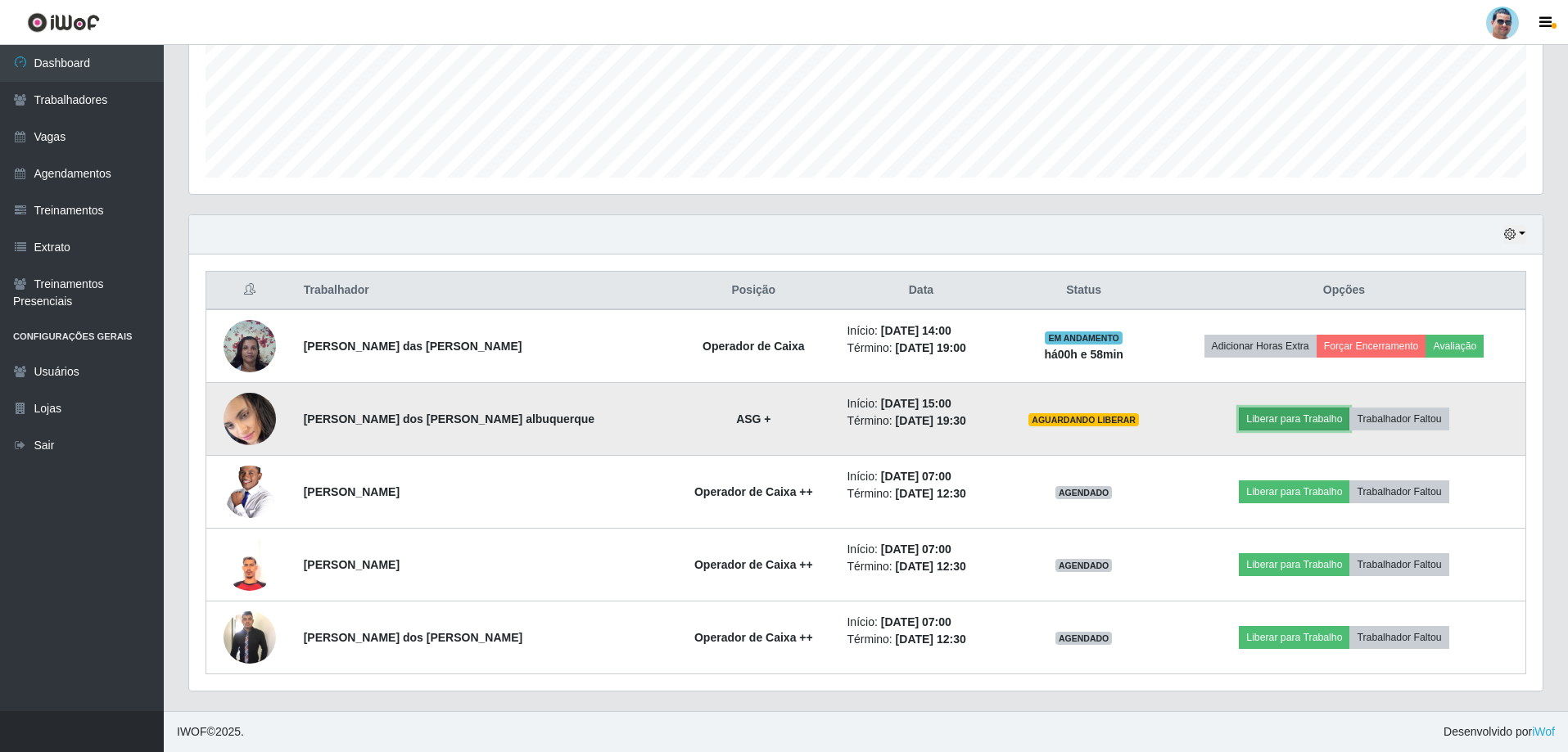
click at [1259, 411] on button "Liberar para Trabalho" at bounding box center [1293, 419] width 110 height 23
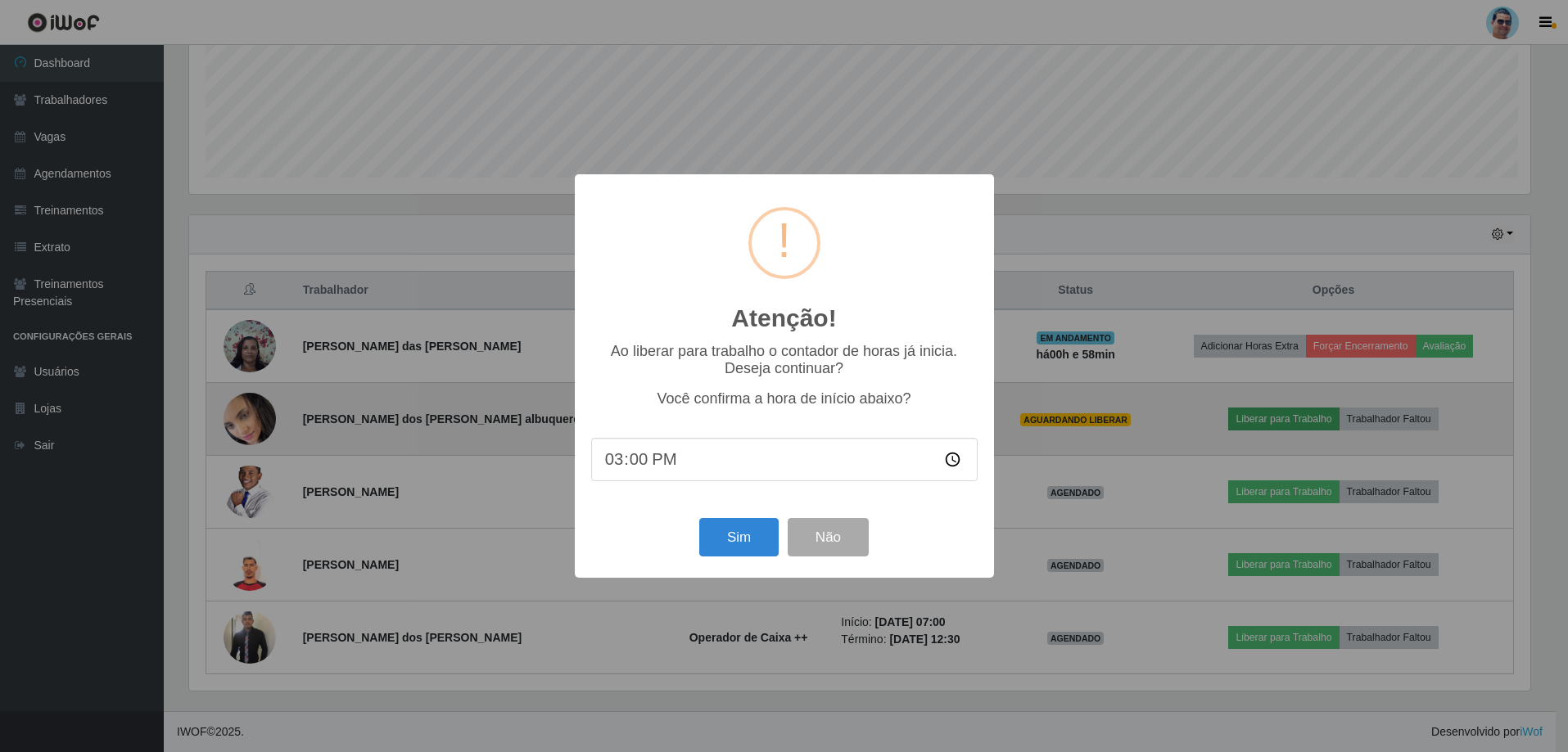
scroll to position [339, 1345]
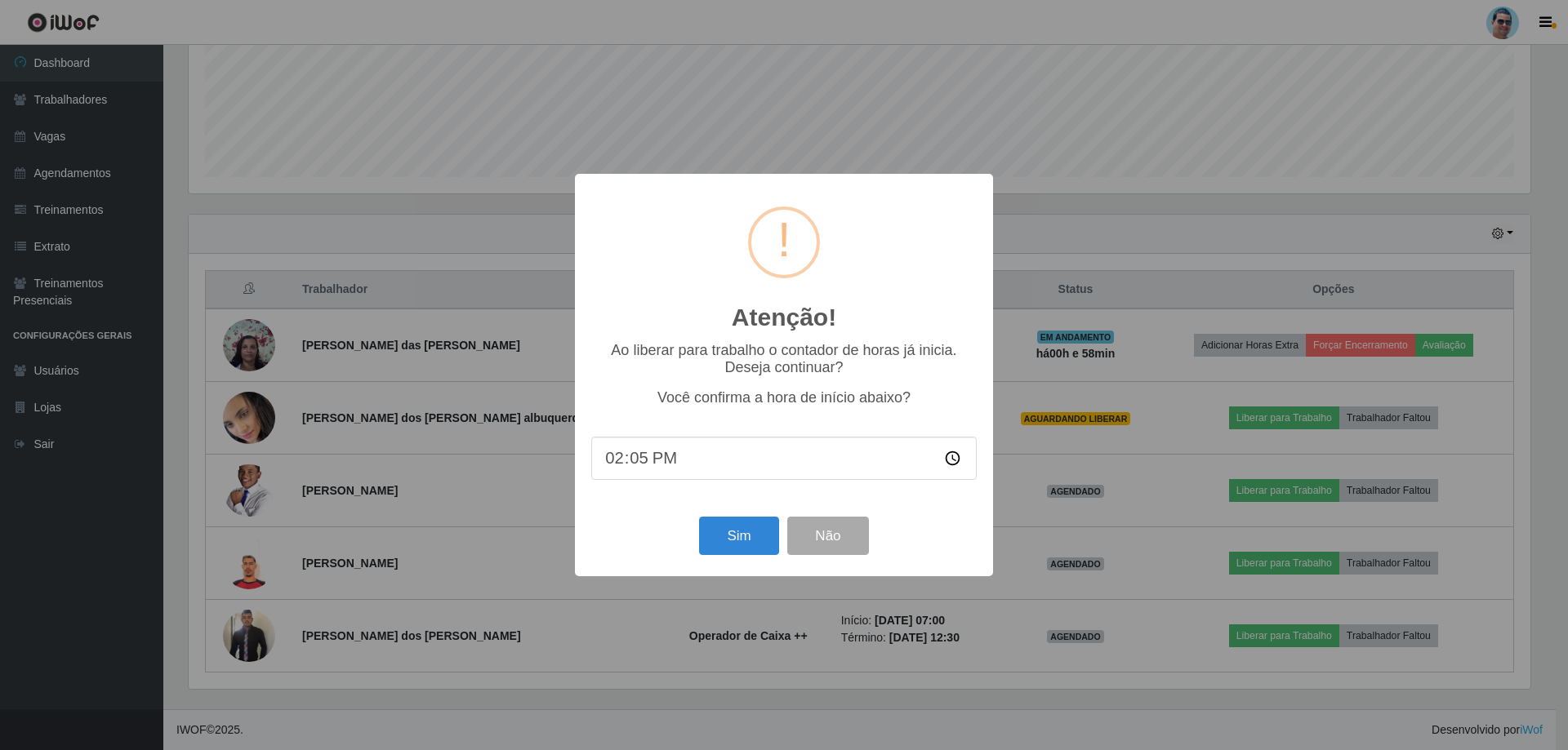
type input "14:58"
click at [775, 525] on button "Sim" at bounding box center [739, 536] width 79 height 39
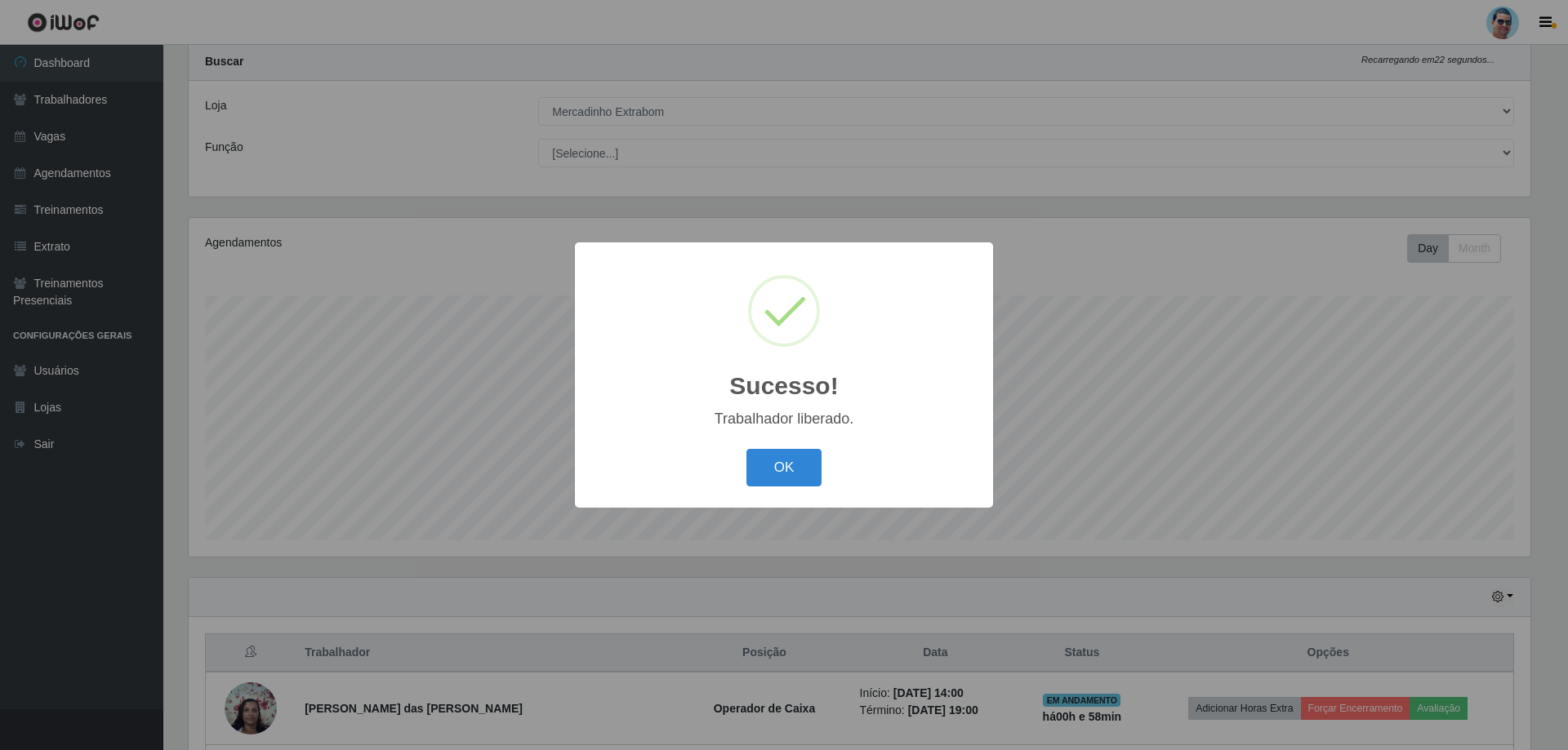
click at [746, 449] on button "OK" at bounding box center [784, 469] width 76 height 39
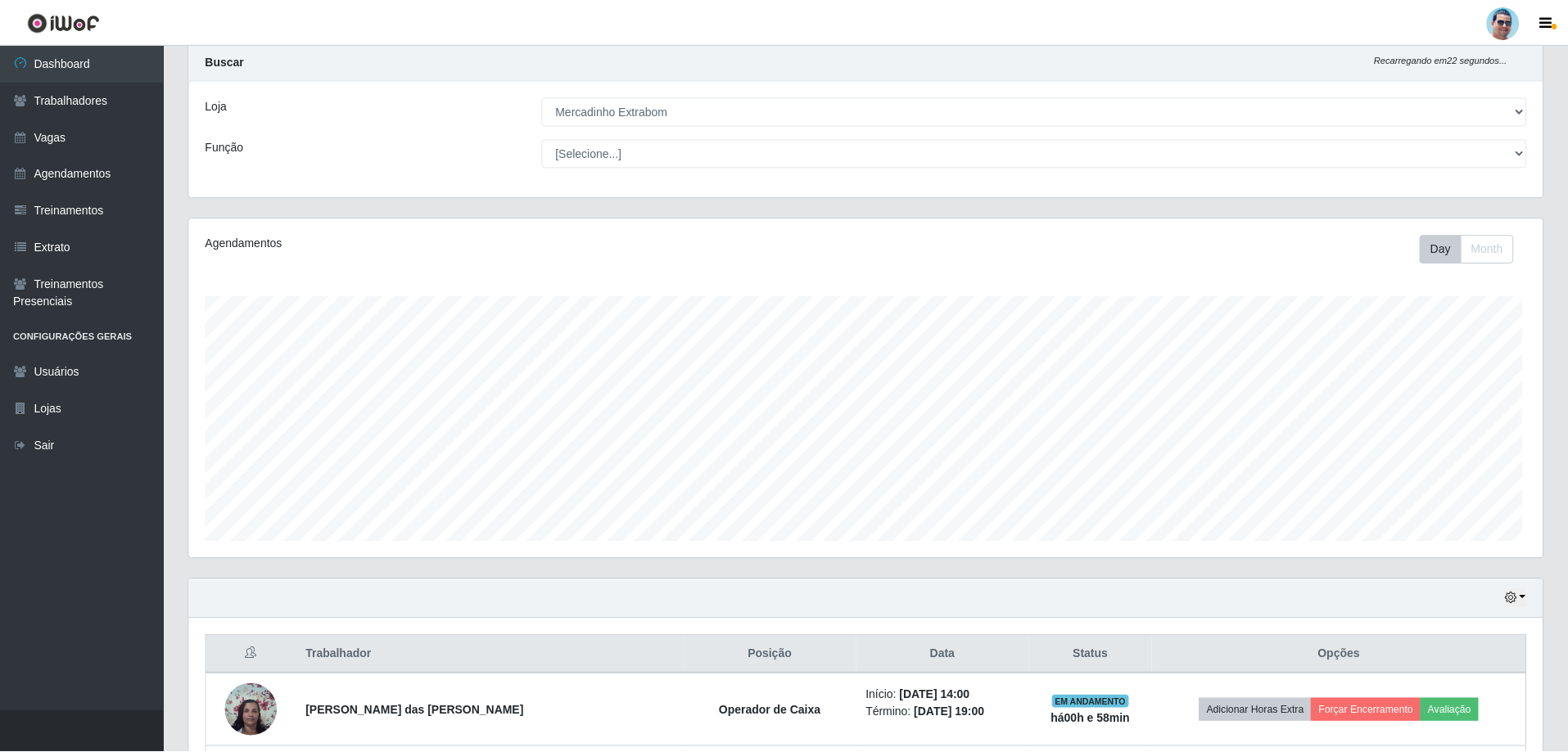
scroll to position [339, 1353]
